Goal: Transaction & Acquisition: Obtain resource

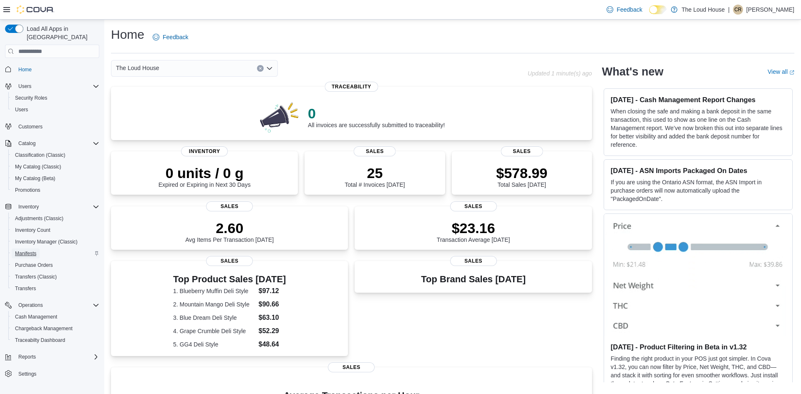
click at [34, 250] on span "Manifests" at bounding box center [25, 253] width 21 height 7
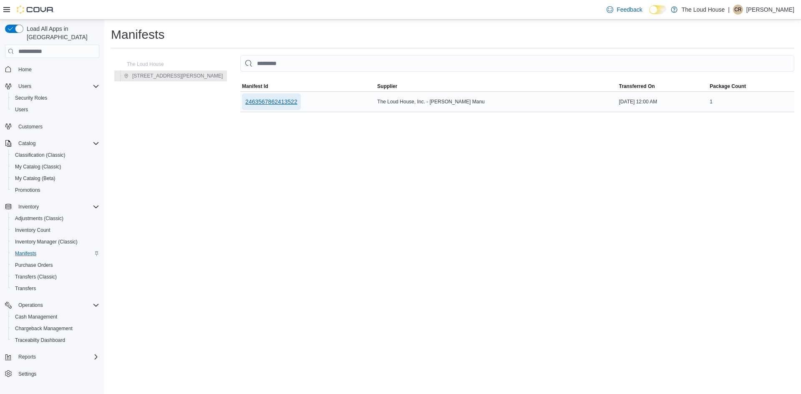
click at [245, 101] on span "2463567862413522" at bounding box center [271, 102] width 52 height 8
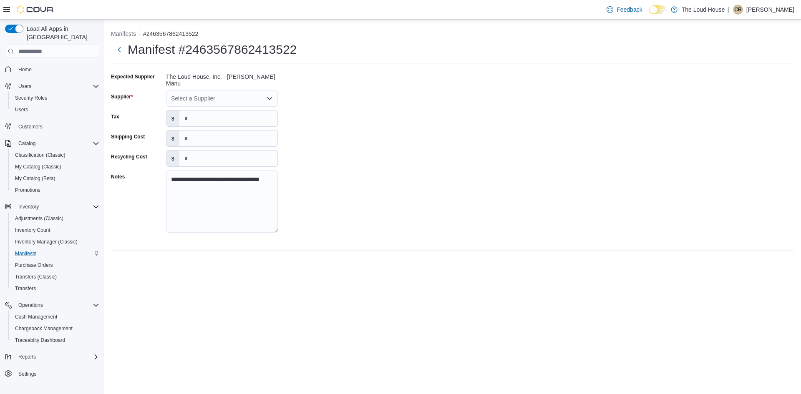
click at [270, 99] on div "Select a Supplier" at bounding box center [222, 98] width 112 height 17
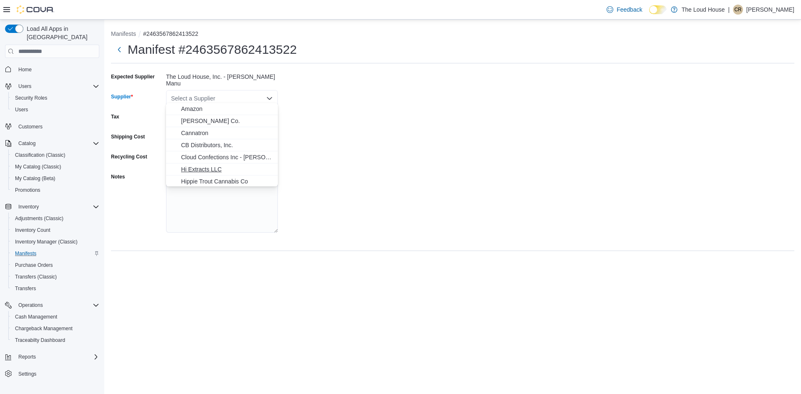
scroll to position [50, 0]
click at [201, 145] on span "Kind Bud, Inc" at bounding box center [227, 144] width 92 height 8
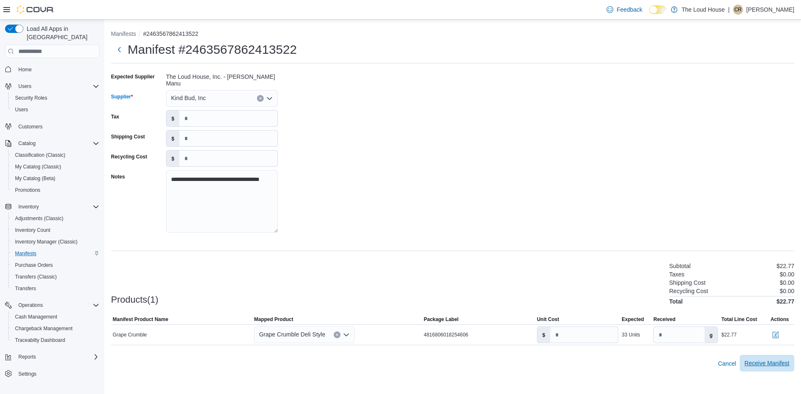
click at [761, 361] on span "Receive Manifest" at bounding box center [767, 363] width 45 height 8
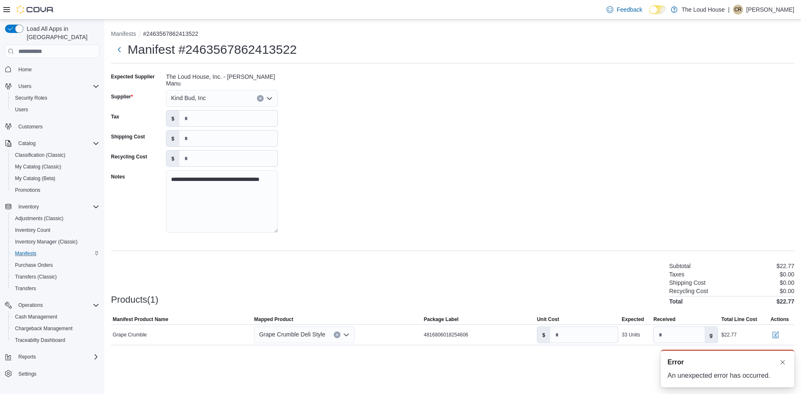
scroll to position [0, 0]
click at [749, 288] on div "Recycling Cost $0.00" at bounding box center [731, 291] width 125 height 7
click at [439, 139] on div "**********" at bounding box center [453, 155] width 684 height 171
click at [782, 365] on button "Dismiss toast" at bounding box center [783, 362] width 10 height 10
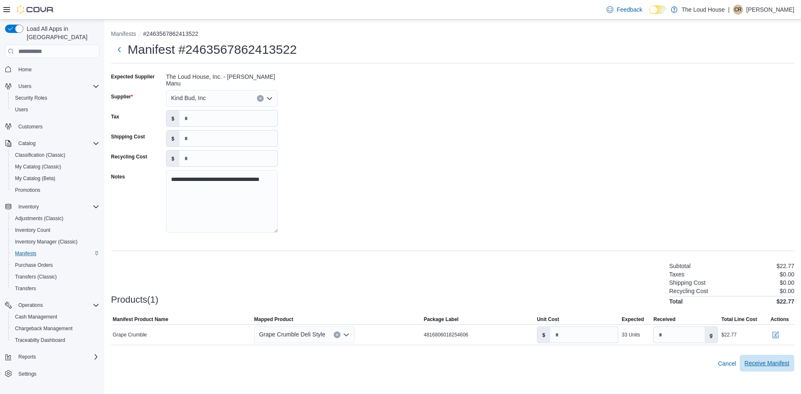
click at [773, 359] on span "Receive Manifest" at bounding box center [767, 363] width 45 height 8
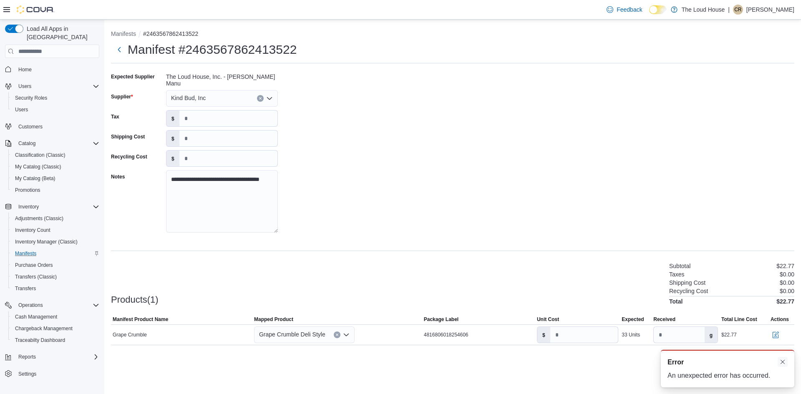
click at [782, 367] on button "Dismiss toast" at bounding box center [783, 362] width 10 height 10
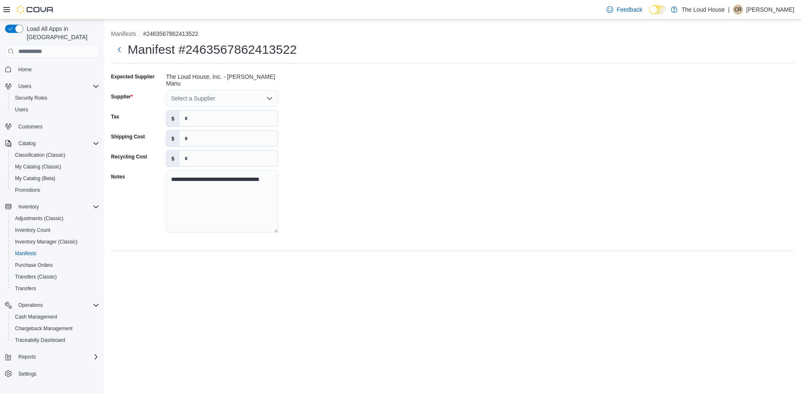
click at [273, 93] on div "Select a Supplier" at bounding box center [222, 98] width 112 height 17
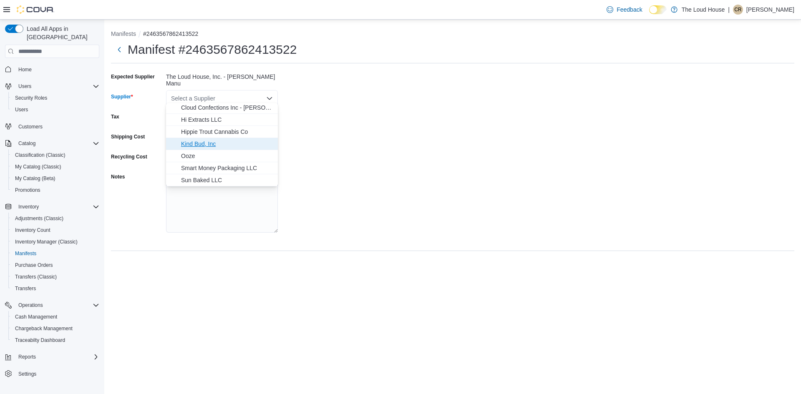
click at [199, 144] on span "Kind Bud, Inc" at bounding box center [227, 144] width 92 height 8
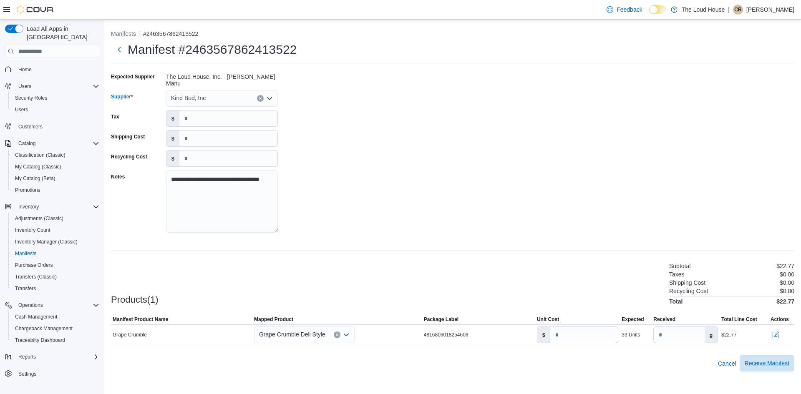
click at [763, 359] on span "Receive Manifest" at bounding box center [767, 363] width 45 height 8
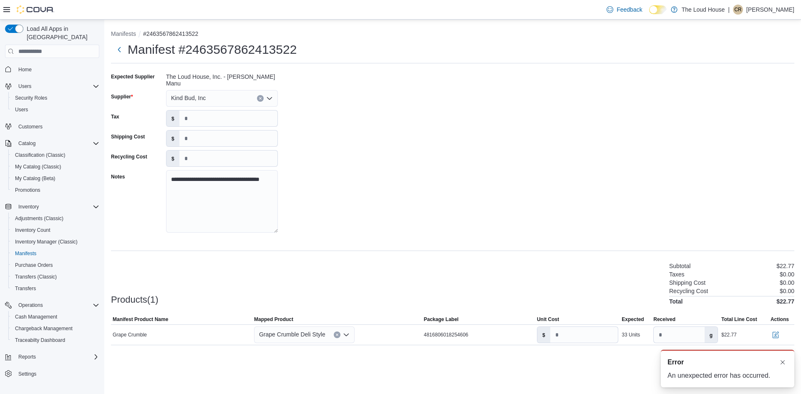
scroll to position [0, 0]
click at [787, 361] on button "Dismiss toast" at bounding box center [783, 362] width 10 height 10
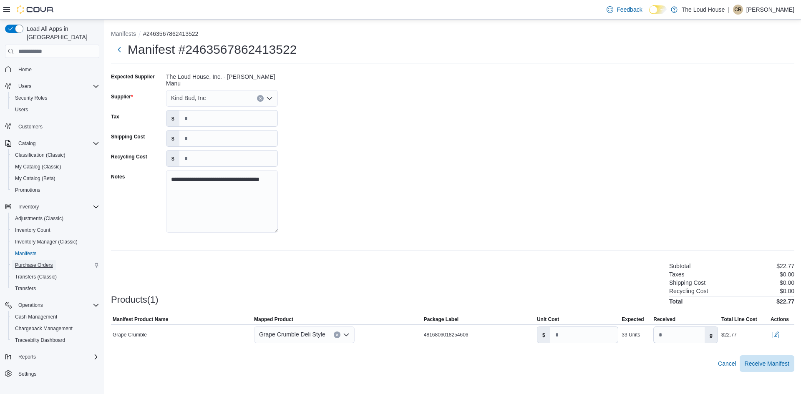
click at [30, 262] on span "Purchase Orders" at bounding box center [34, 265] width 38 height 7
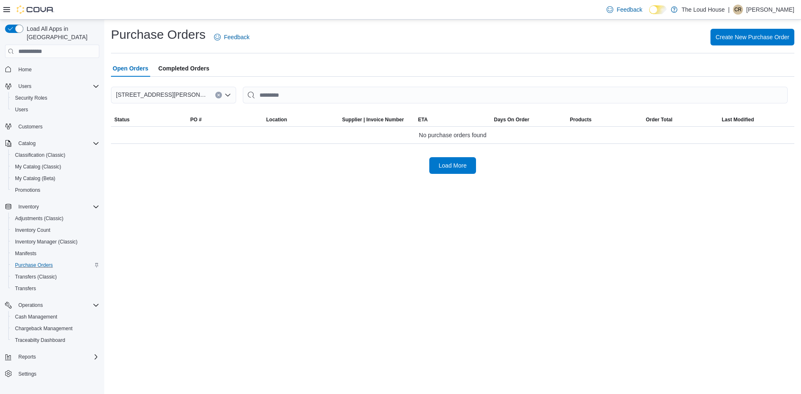
click at [209, 71] on span "Completed Orders" at bounding box center [184, 68] width 51 height 17
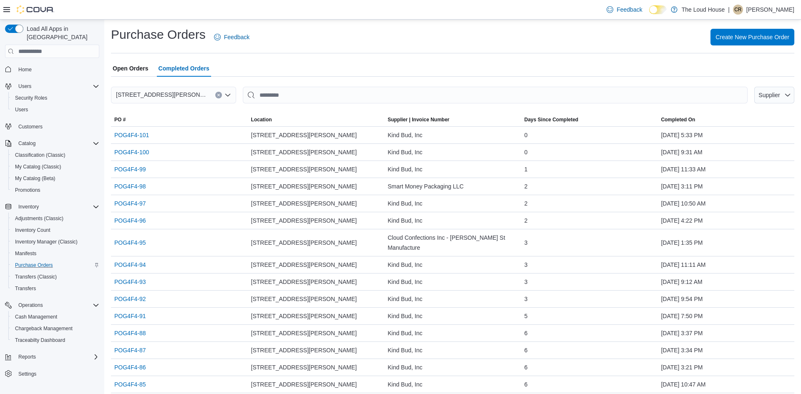
click at [121, 68] on span "Open Orders" at bounding box center [131, 68] width 36 height 17
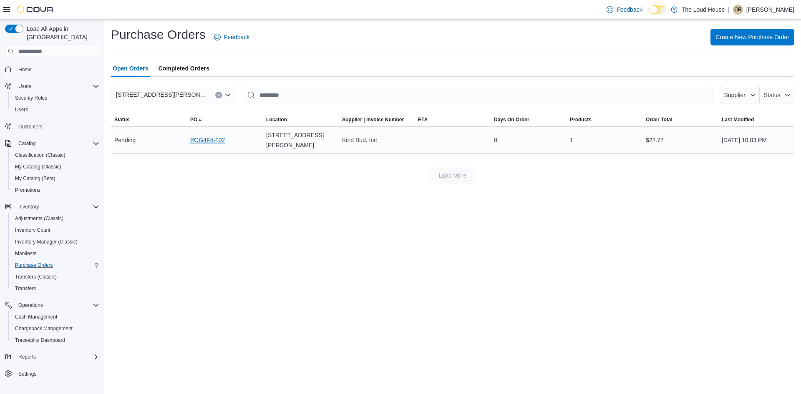
click at [206, 136] on link "POG4F4-102" at bounding box center [207, 140] width 35 height 10
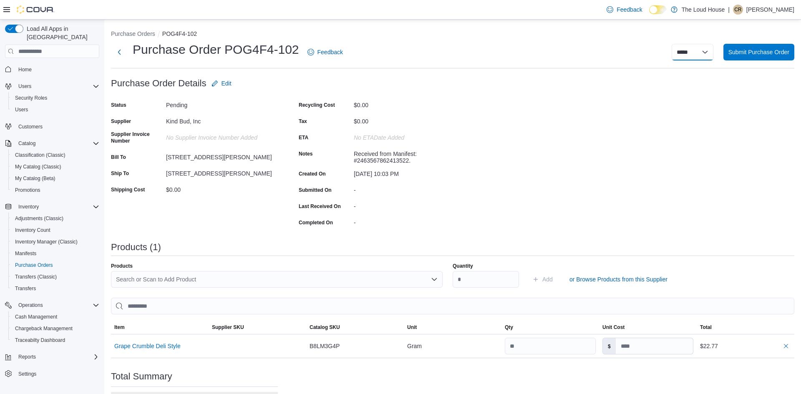
click at [704, 53] on select "***** ***** ******" at bounding box center [693, 52] width 42 height 17
select select "**********"
click at [672, 44] on select "***** ***** ******" at bounding box center [693, 52] width 42 height 17
select select
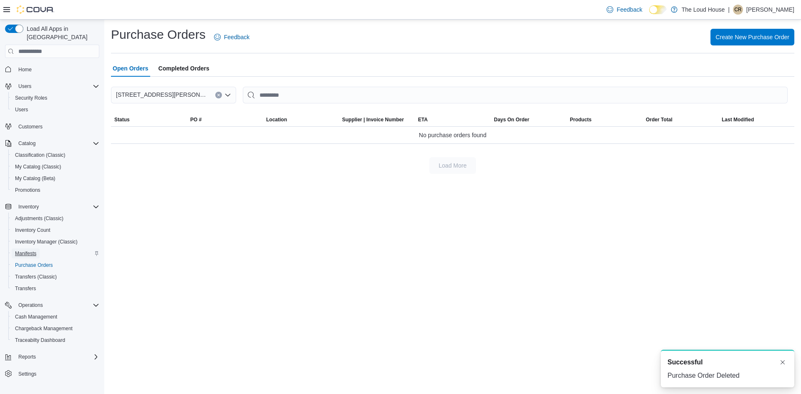
click at [34, 250] on span "Manifests" at bounding box center [25, 253] width 21 height 7
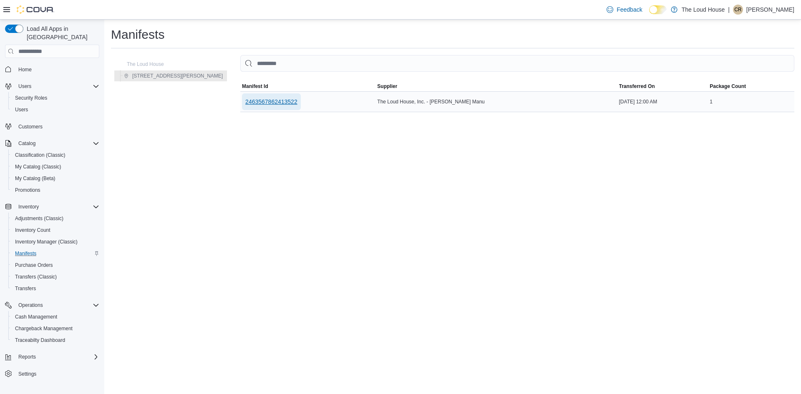
click at [245, 97] on span "2463567862413522" at bounding box center [271, 101] width 52 height 17
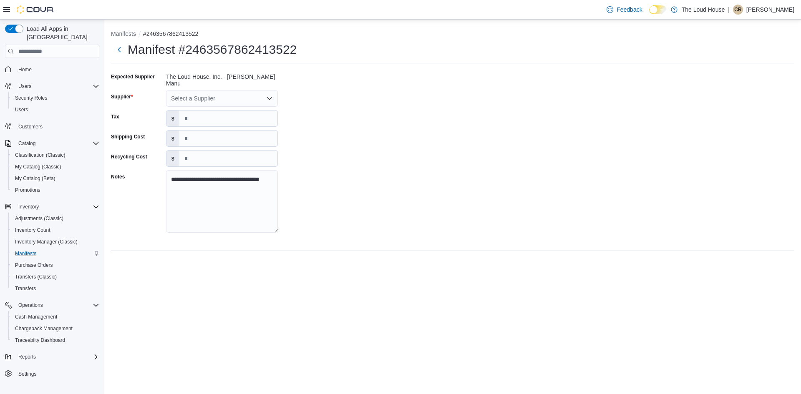
click at [221, 97] on div "Select a Supplier" at bounding box center [222, 98] width 112 height 17
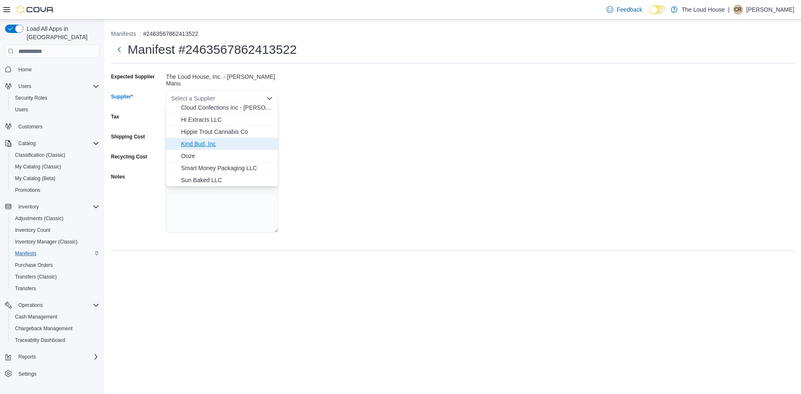
click at [204, 147] on span "Kind Bud, Inc" at bounding box center [227, 144] width 92 height 8
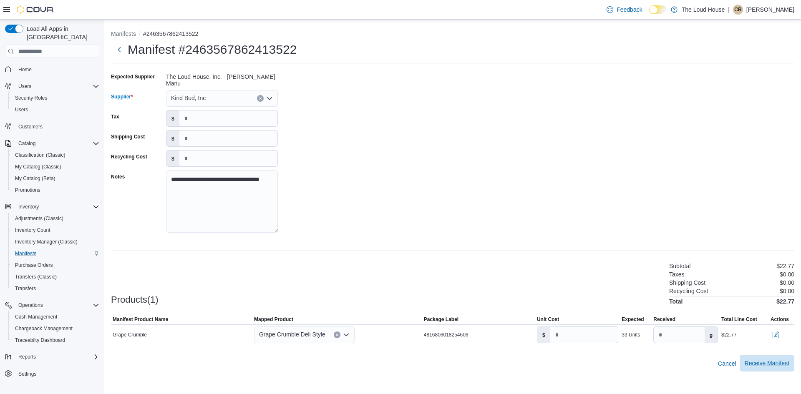
click at [762, 359] on span "Receive Manifest" at bounding box center [767, 363] width 45 height 8
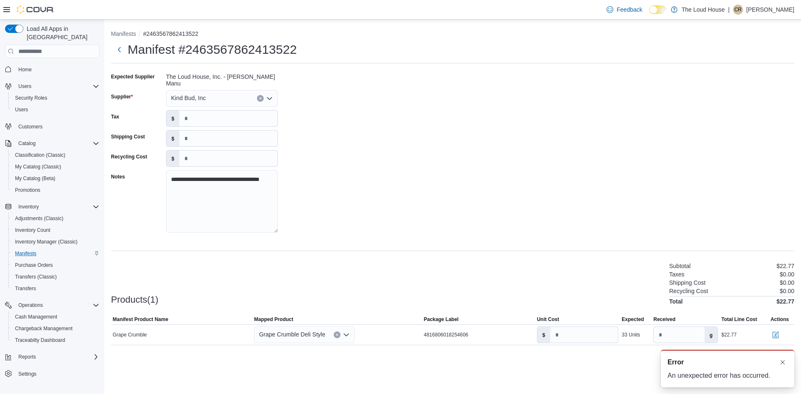
scroll to position [0, 0]
click at [783, 364] on button "Dismiss toast" at bounding box center [783, 362] width 10 height 10
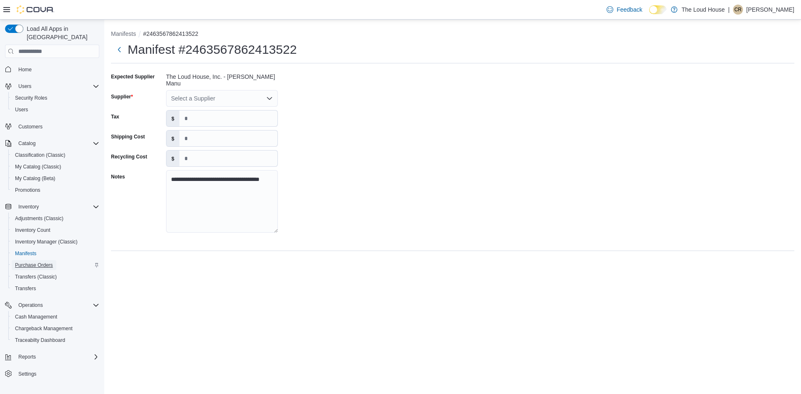
click at [37, 262] on span "Purchase Orders" at bounding box center [34, 265] width 38 height 7
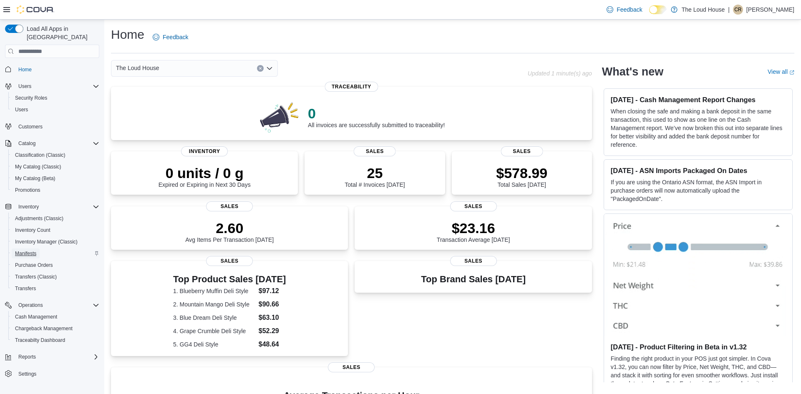
click at [30, 249] on span "Manifests" at bounding box center [25, 254] width 21 height 10
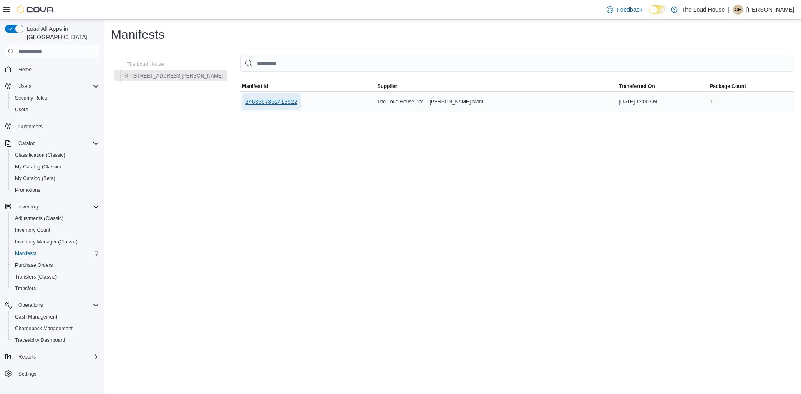
click at [245, 99] on span "2463567862413522" at bounding box center [271, 102] width 52 height 8
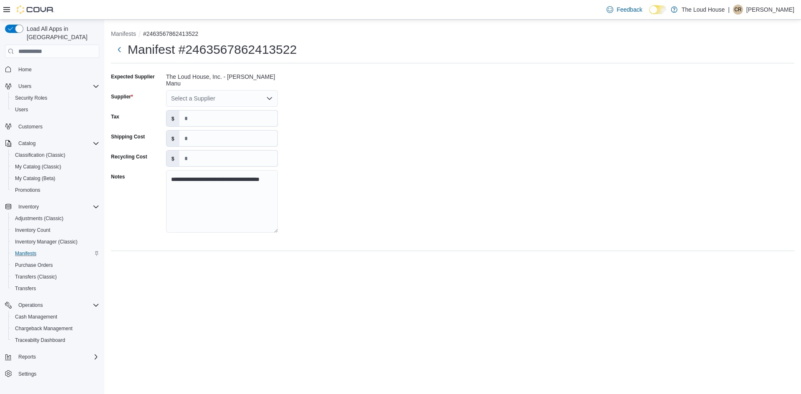
click at [235, 99] on div "Select a Supplier" at bounding box center [222, 98] width 112 height 17
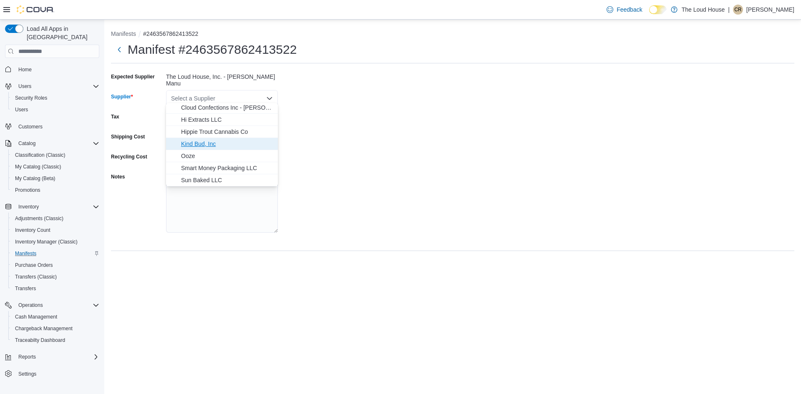
click at [202, 140] on span "Kind Bud, Inc" at bounding box center [227, 144] width 92 height 8
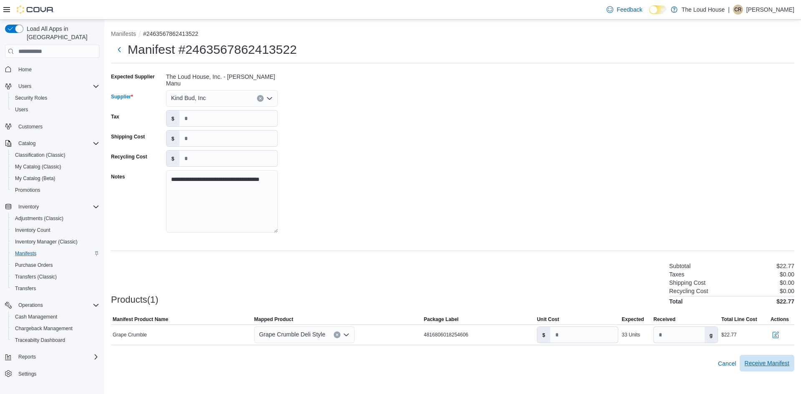
click at [774, 363] on span "Receive Manifest" at bounding box center [767, 363] width 45 height 8
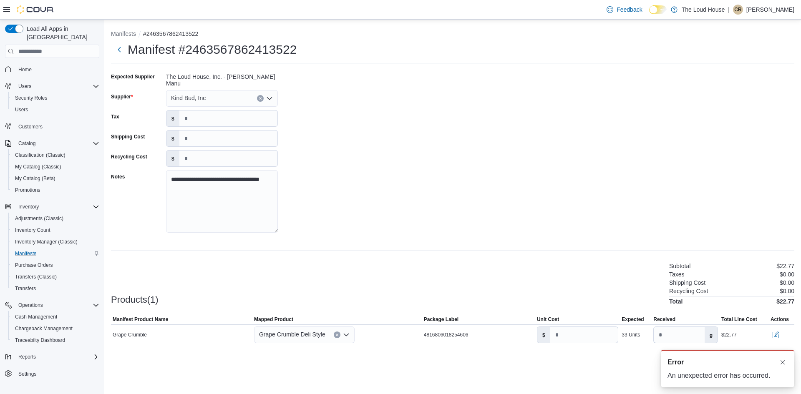
scroll to position [0, 0]
